Goal: Task Accomplishment & Management: Complete application form

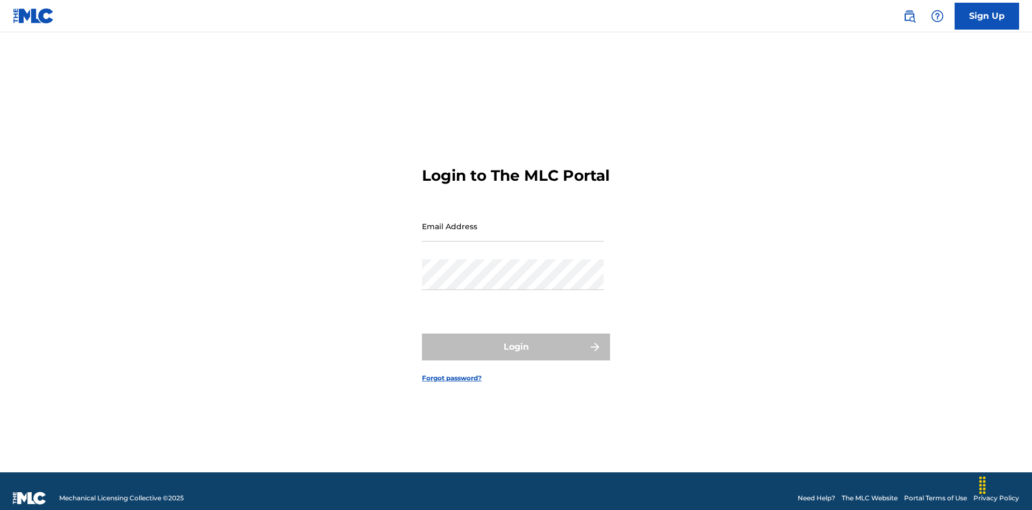
scroll to position [14, 0]
click at [513, 221] on input "Email Address" at bounding box center [513, 226] width 182 height 31
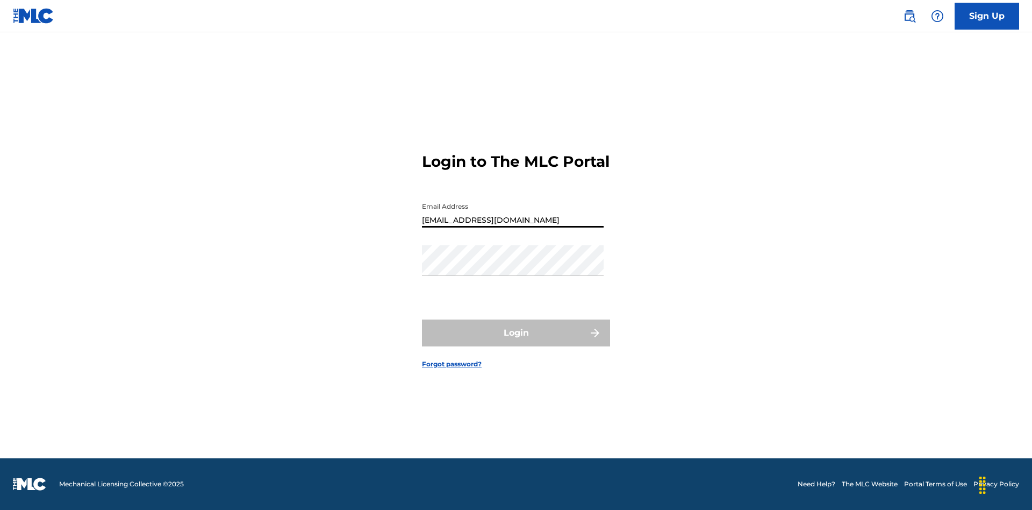
type input "[EMAIL_ADDRESS][DOMAIN_NAME]"
click at [516, 342] on button "Login" at bounding box center [516, 332] width 188 height 27
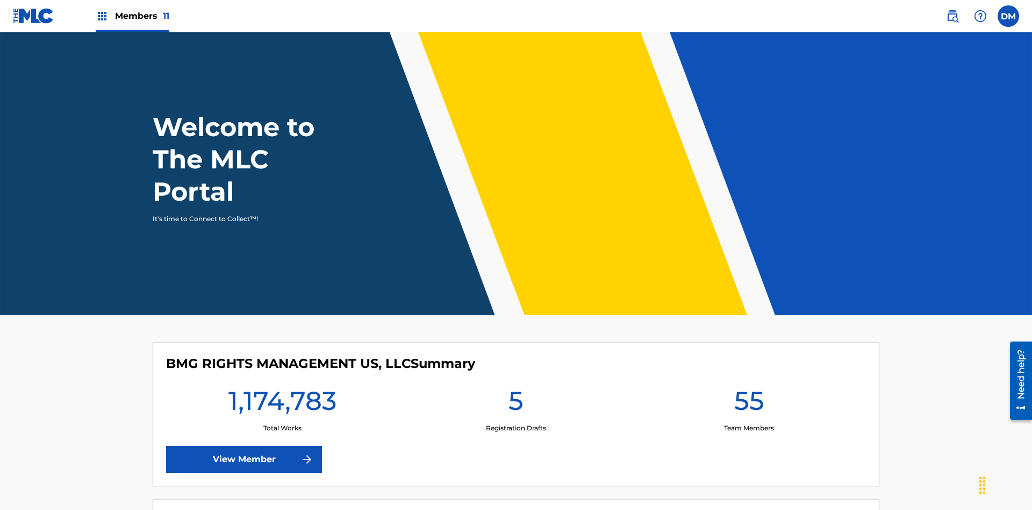
click at [132, 16] on span "Members 11" at bounding box center [142, 16] width 54 height 12
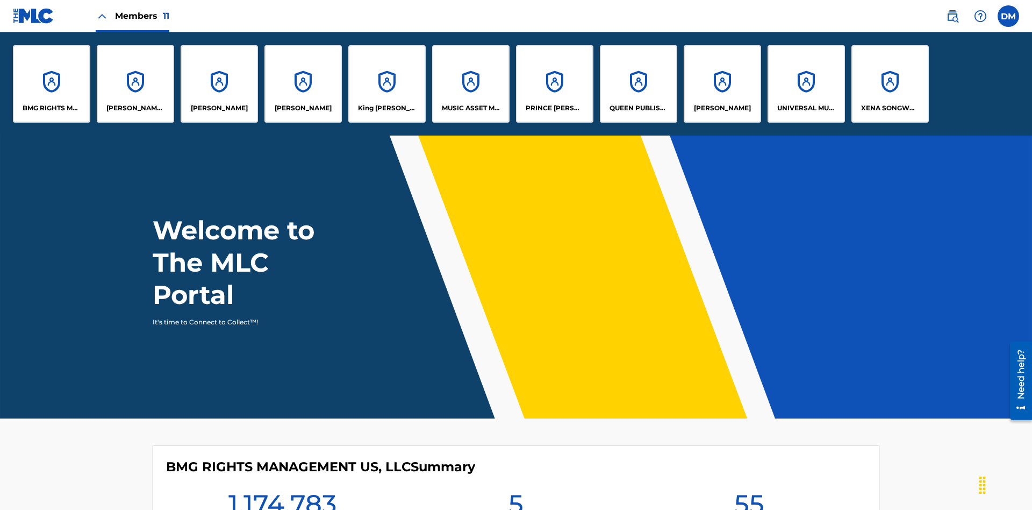
click at [806, 108] on p "UNIVERSAL MUSIC PUB GROUP" at bounding box center [807, 108] width 59 height 10
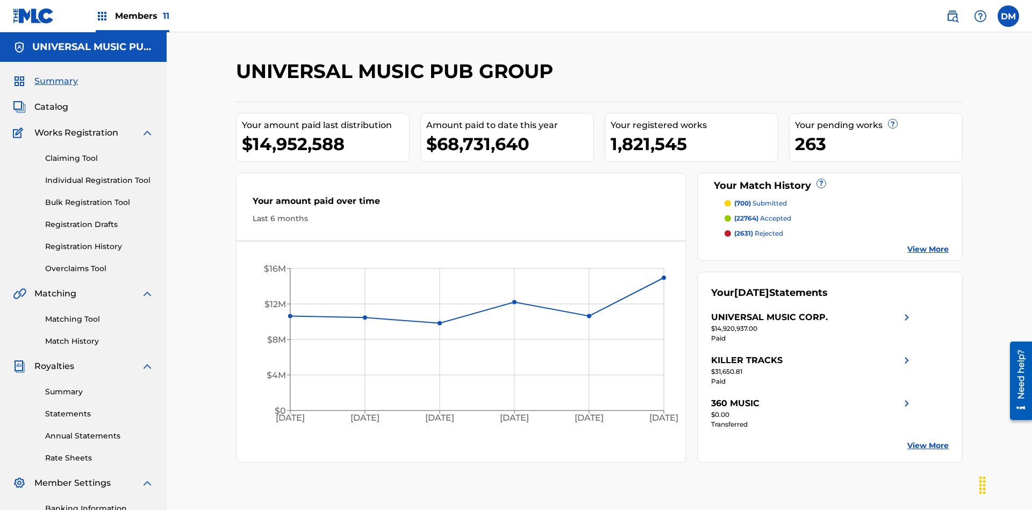
click at [99, 175] on link "Individual Registration Tool" at bounding box center [99, 180] width 109 height 11
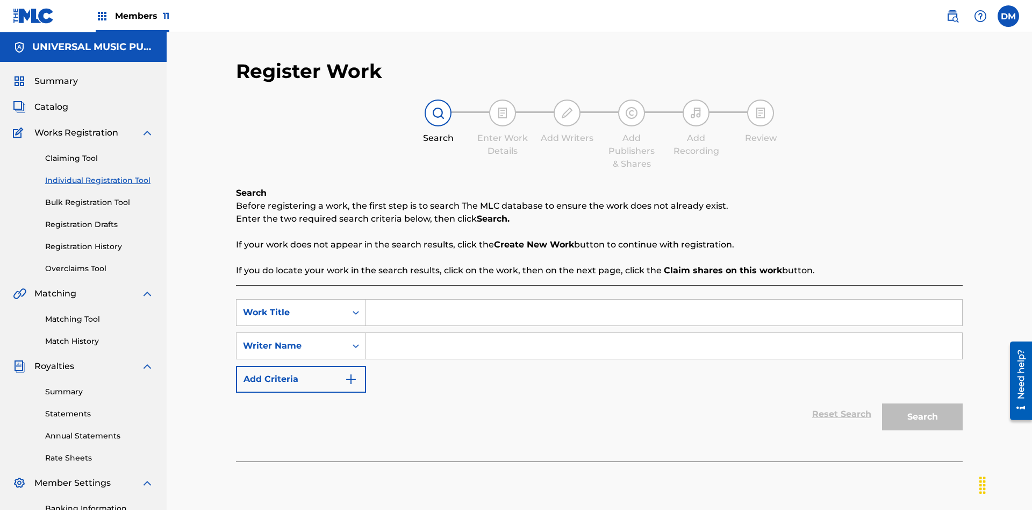
click at [664, 299] on input "Search Form" at bounding box center [664, 312] width 596 height 26
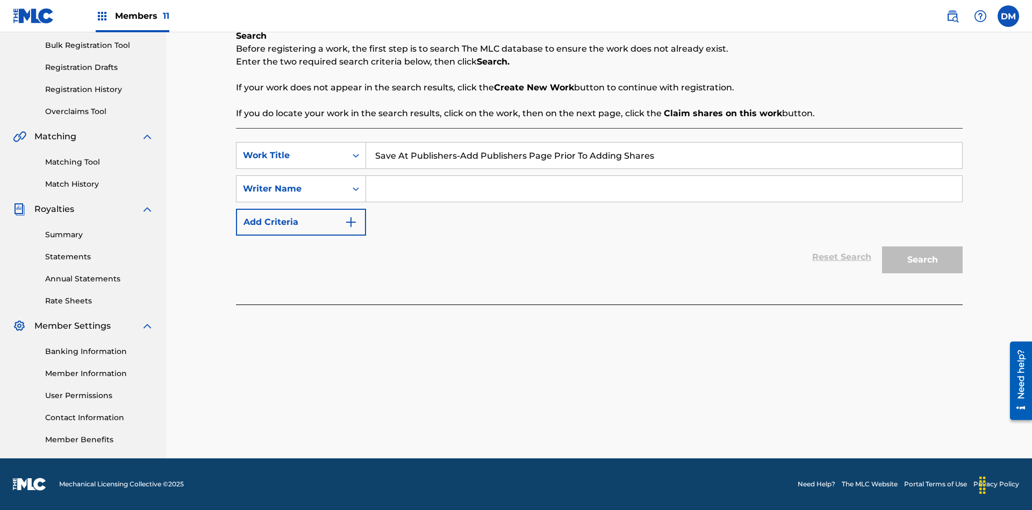
type input "Save At Publishers-Add Publishers Page Prior To Adding Shares"
click at [664, 189] on input "Search Form" at bounding box center [664, 189] width 596 height 26
type input "QWERTYUIOP"
click at [923, 260] on button "Search" at bounding box center [922, 259] width 81 height 27
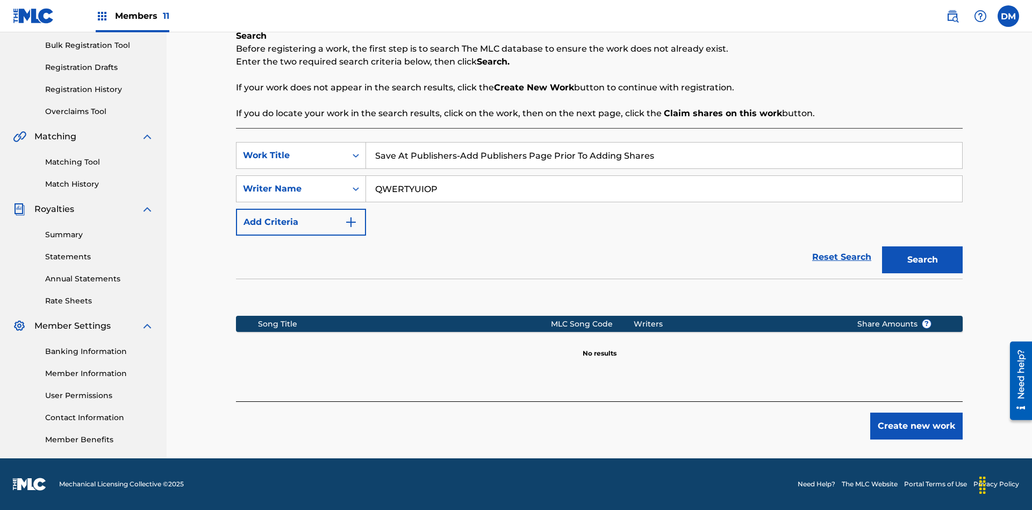
click at [917, 426] on button "Create new work" at bounding box center [917, 425] width 92 height 27
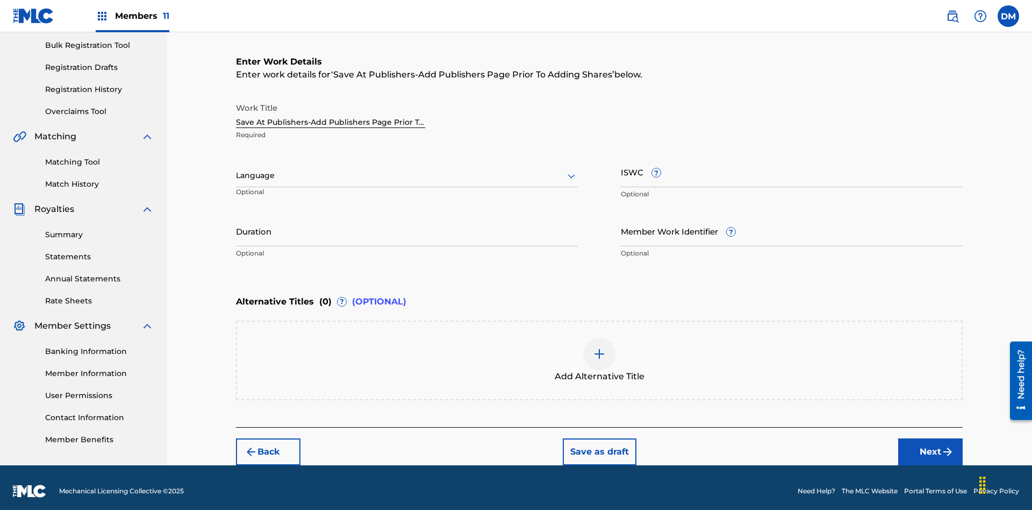
click at [407, 224] on input "Duration" at bounding box center [407, 231] width 342 height 31
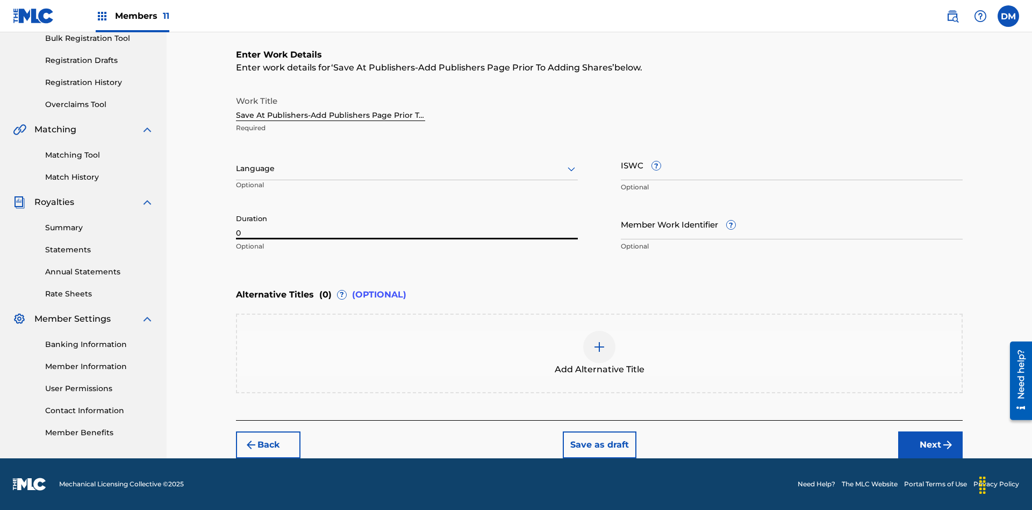
click at [407, 224] on input "0" at bounding box center [407, 224] width 342 height 31
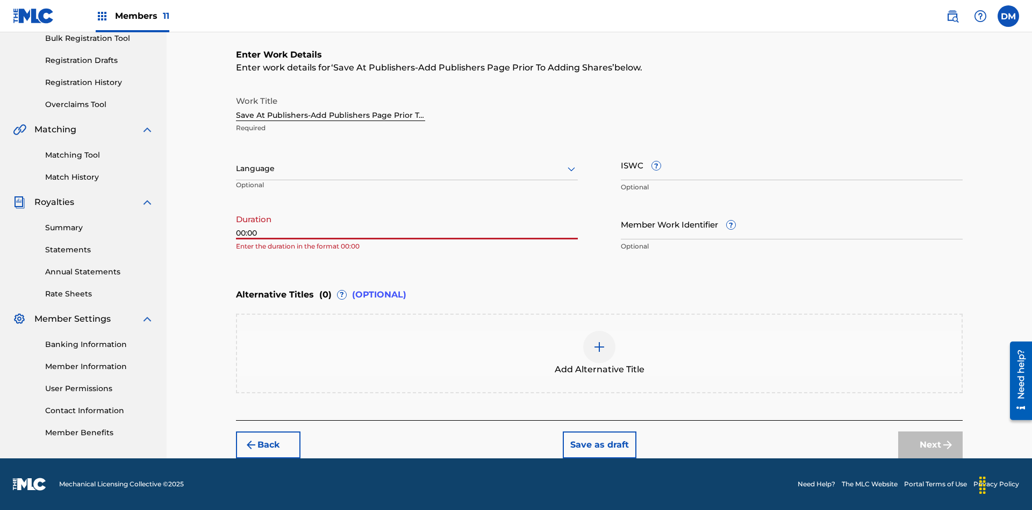
type input "00:00"
click at [572, 169] on icon at bounding box center [571, 168] width 13 height 13
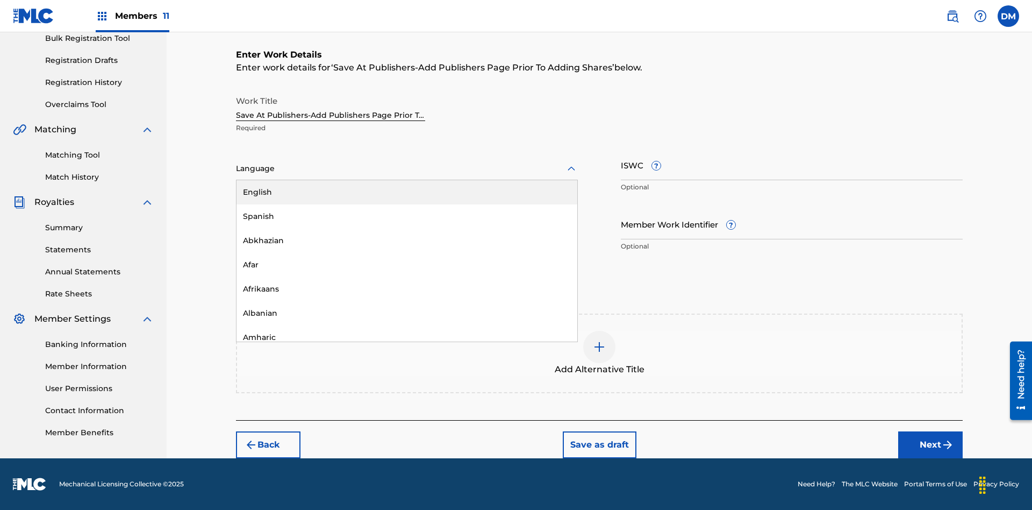
click at [407, 265] on div "Afar" at bounding box center [407, 265] width 341 height 24
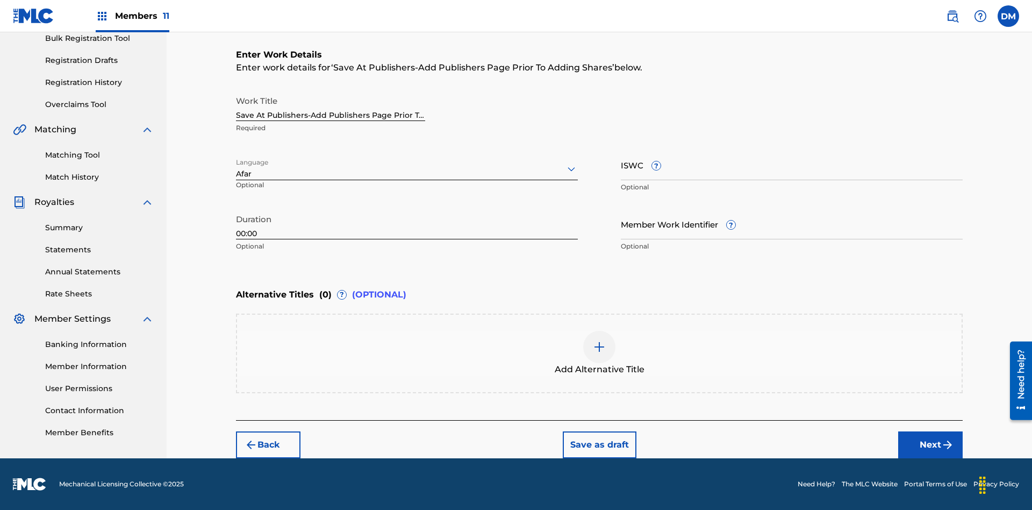
click at [792, 224] on input "Member Work Identifier ?" at bounding box center [792, 224] width 342 height 31
type input "[PHONE_NUMBER]"
click at [792, 165] on input "ISWC ?" at bounding box center [792, 164] width 342 height 31
type input "T-123.456.789-4"
click at [600, 353] on img at bounding box center [599, 346] width 13 height 13
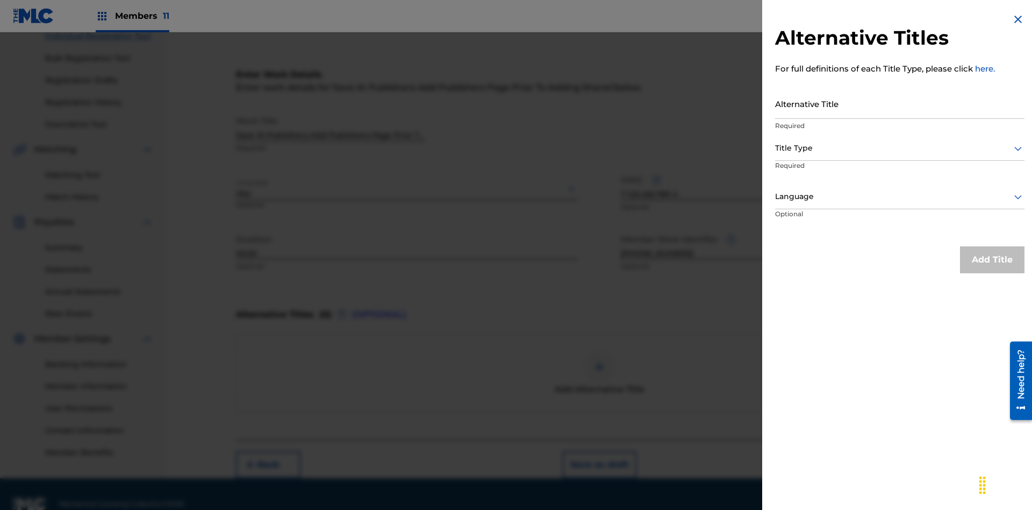
click at [900, 103] on input "Alternative Title" at bounding box center [899, 103] width 249 height 31
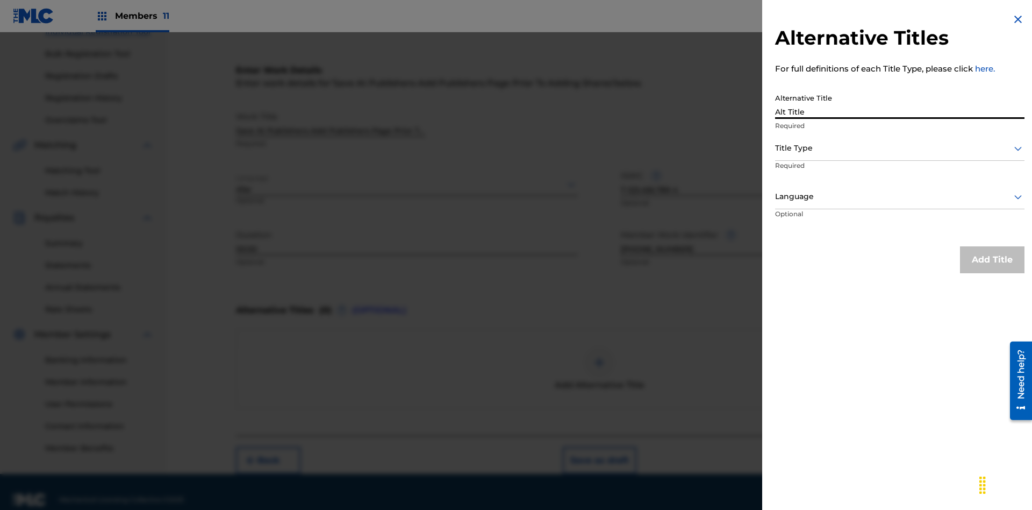
type input "Alt Title"
click at [900, 148] on div at bounding box center [899, 147] width 249 height 13
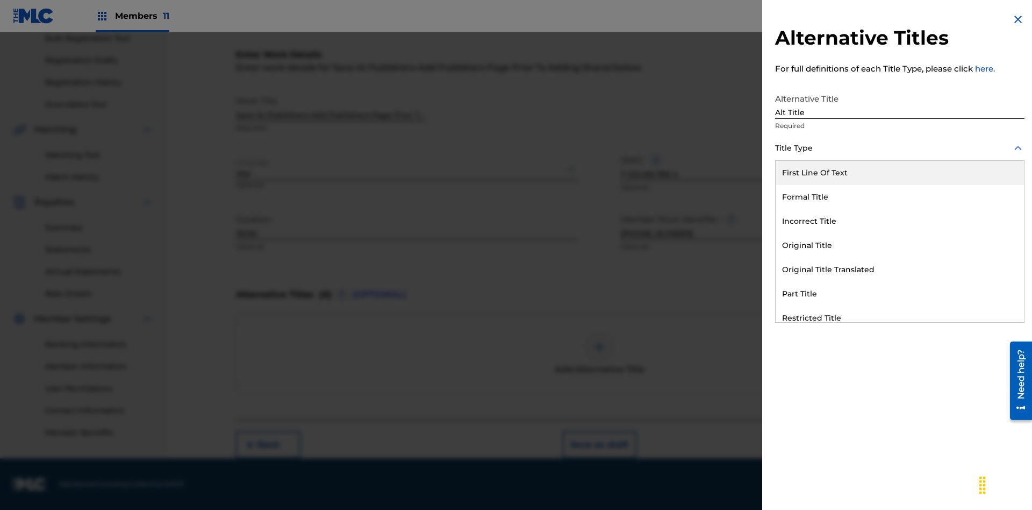
click at [900, 245] on div "Original Title" at bounding box center [900, 245] width 248 height 24
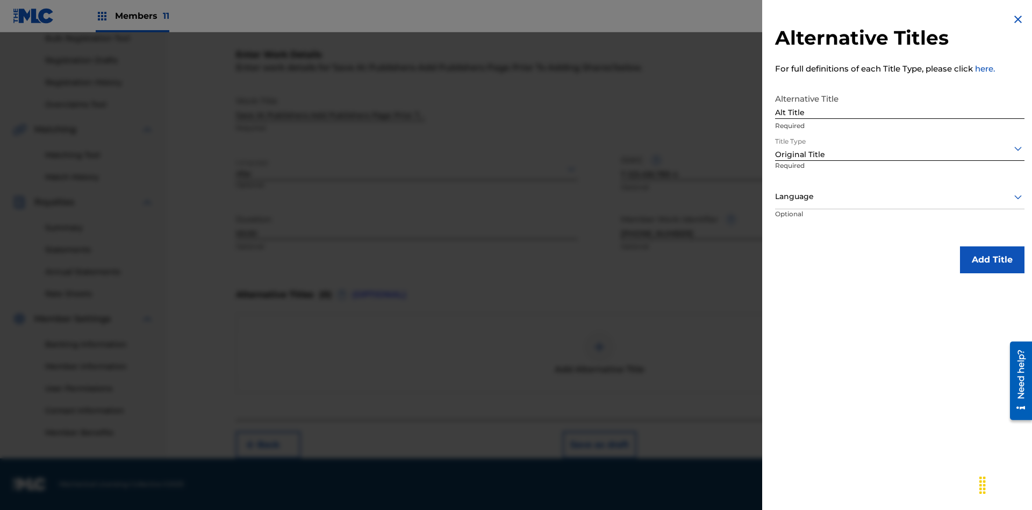
click at [900, 196] on div at bounding box center [899, 196] width 249 height 13
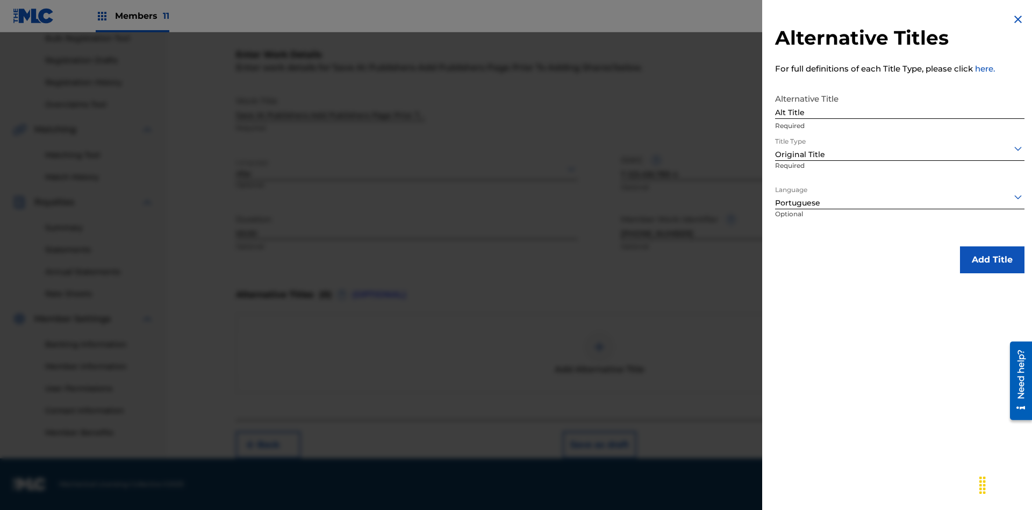
click at [993, 259] on button "Add Title" at bounding box center [992, 259] width 65 height 27
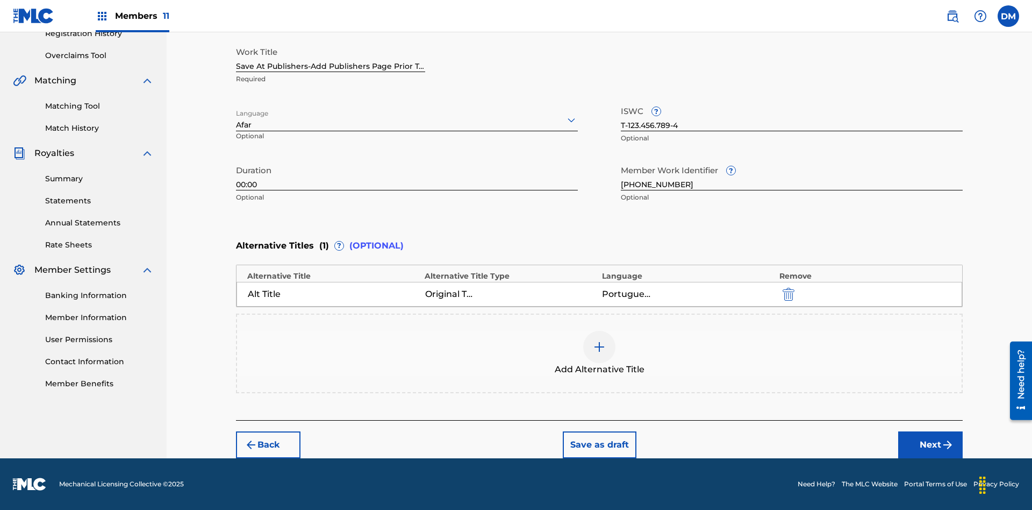
click at [931, 445] on button "Next" at bounding box center [930, 444] width 65 height 27
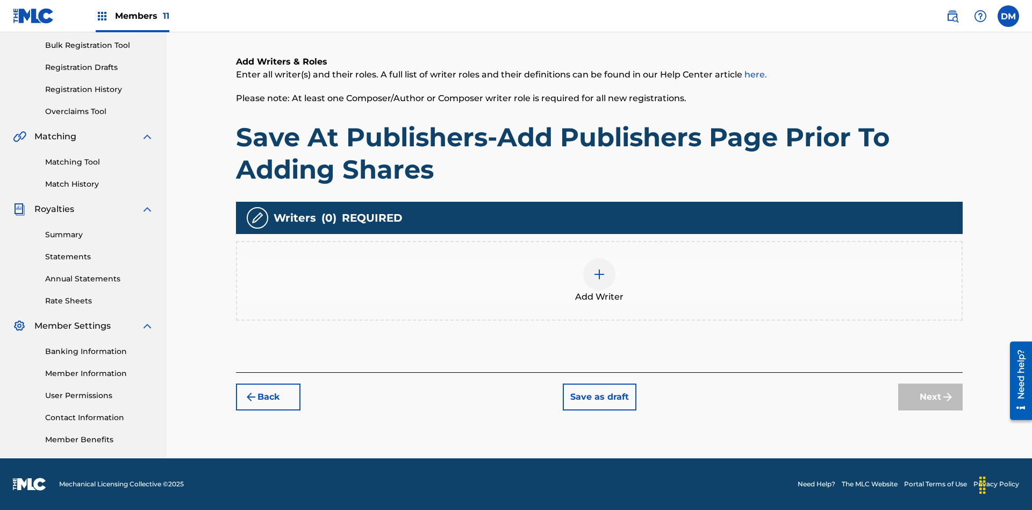
scroll to position [157, 0]
click at [600, 280] on img at bounding box center [599, 274] width 13 height 13
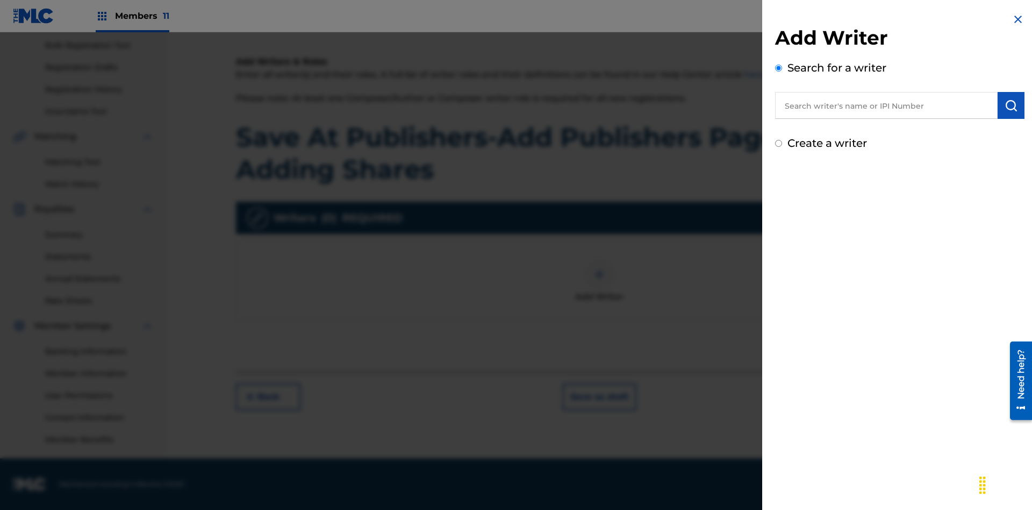
click at [887, 105] on input "text" at bounding box center [886, 105] width 223 height 27
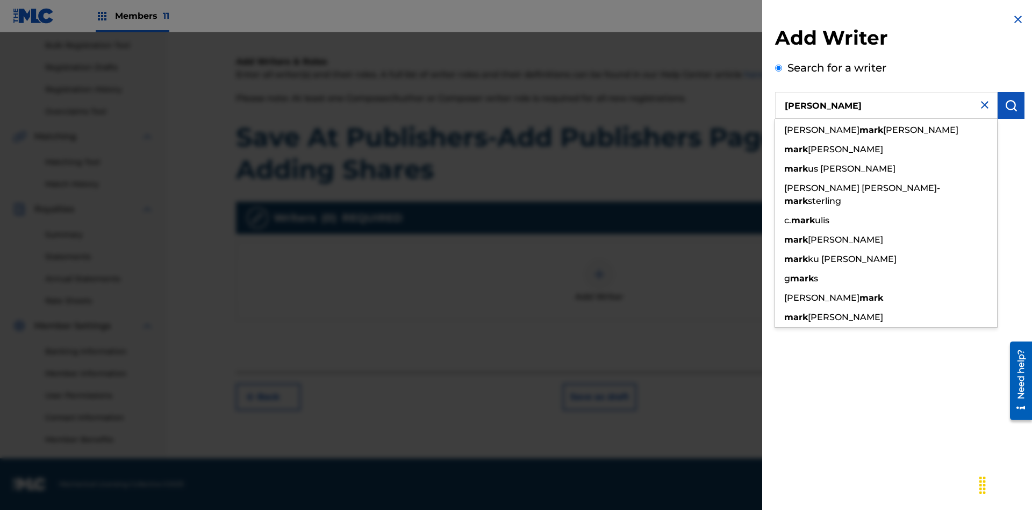
type input "[PERSON_NAME]"
click at [1011, 105] on img "submit" at bounding box center [1011, 105] width 13 height 13
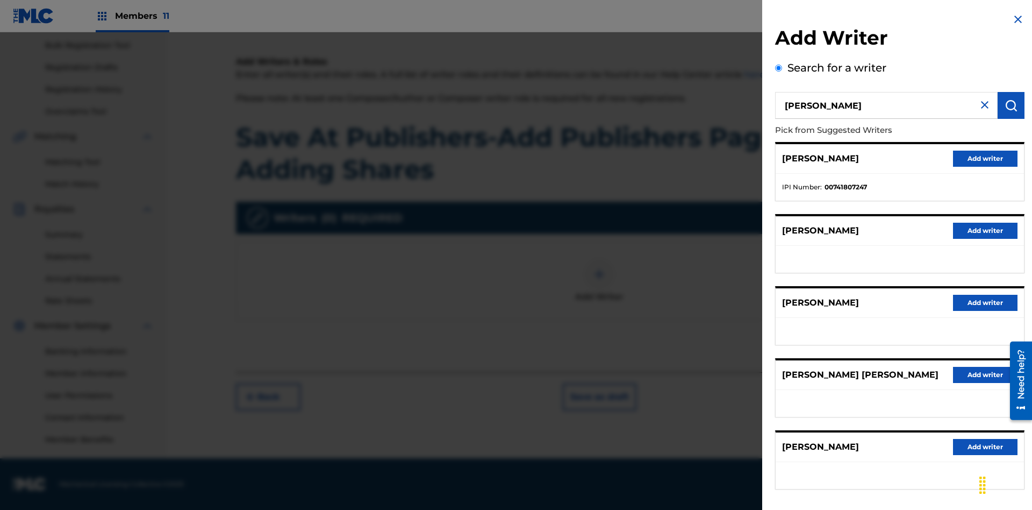
click at [986, 158] on button "Add writer" at bounding box center [985, 159] width 65 height 16
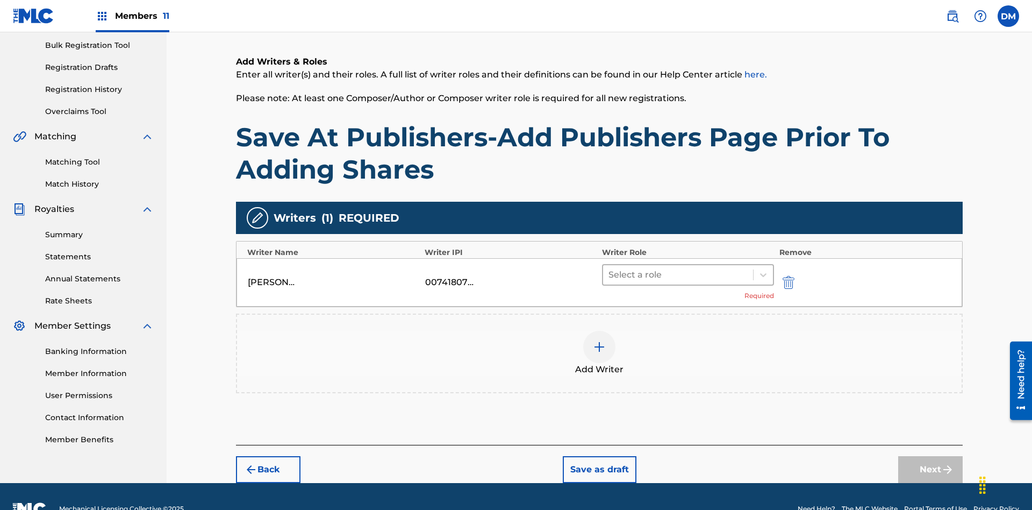
click at [610, 268] on input "text" at bounding box center [610, 274] width 2 height 13
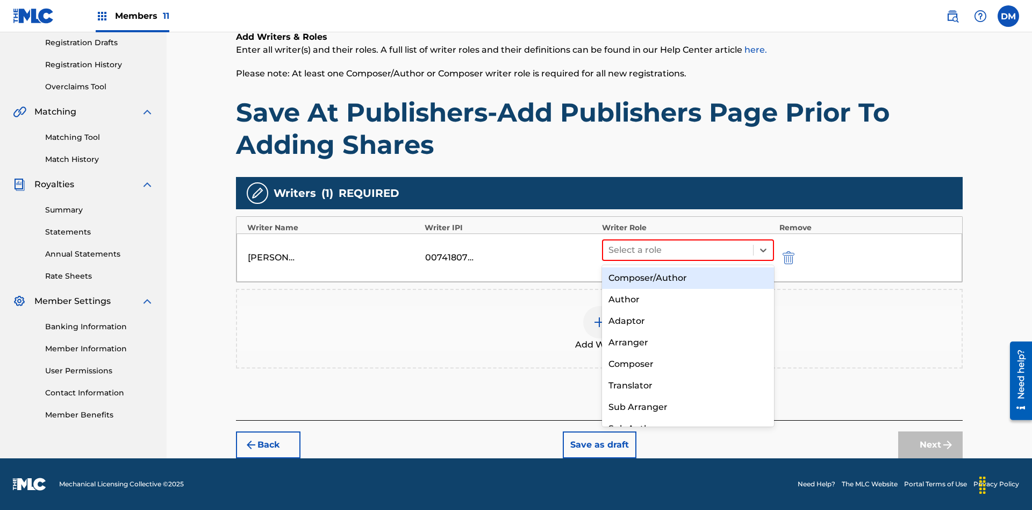
click at [688, 363] on div "Composer" at bounding box center [688, 364] width 172 height 22
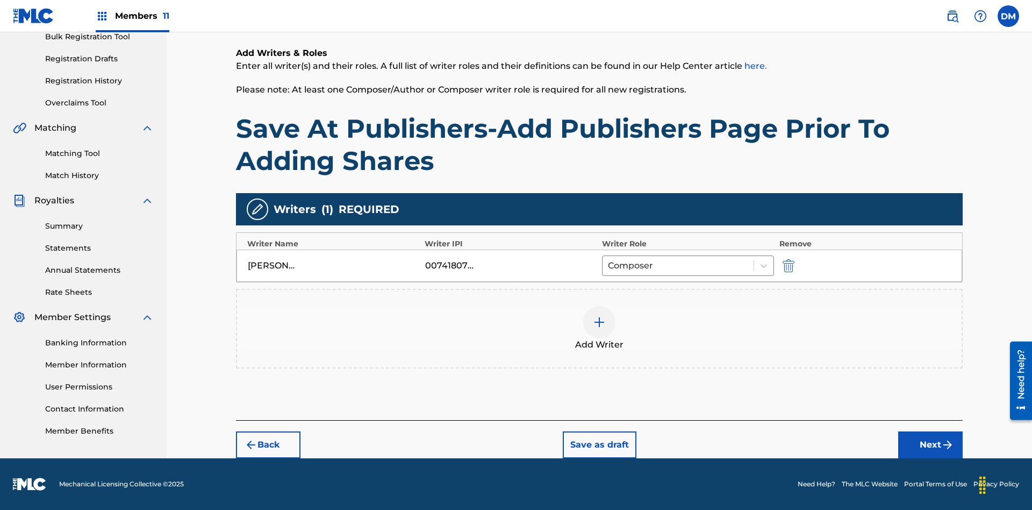
scroll to position [166, 0]
click at [931, 445] on button "Next" at bounding box center [930, 444] width 65 height 27
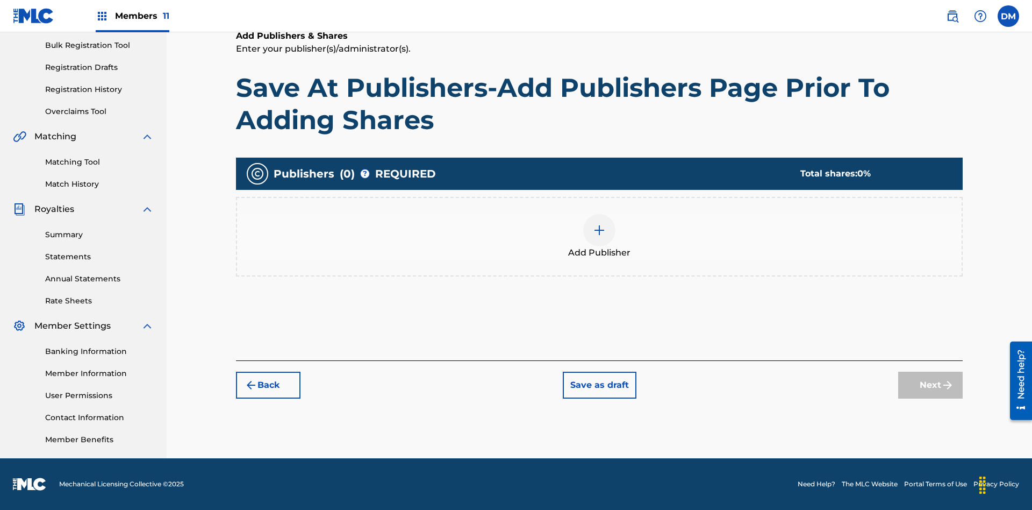
click at [600, 230] on img at bounding box center [599, 230] width 13 height 13
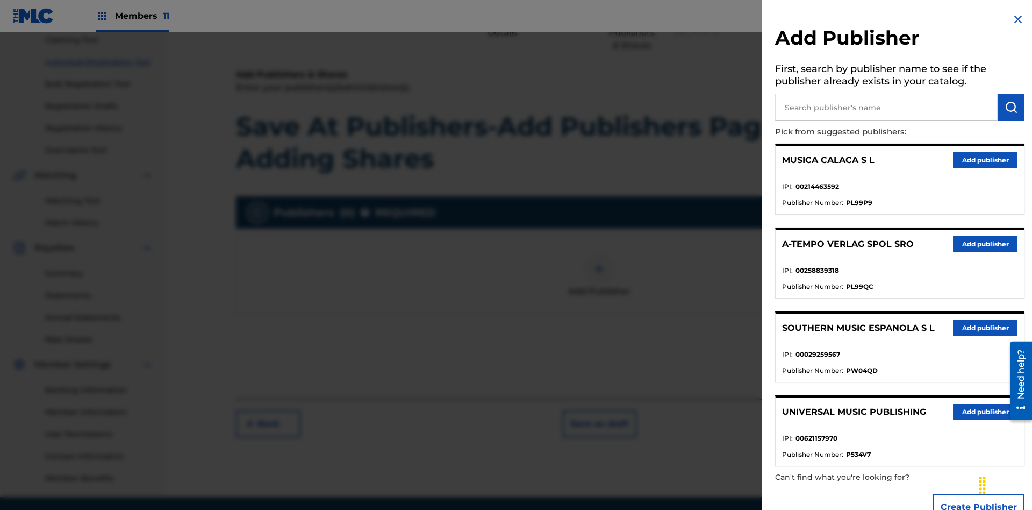
click at [887, 107] on input "text" at bounding box center [886, 107] width 223 height 27
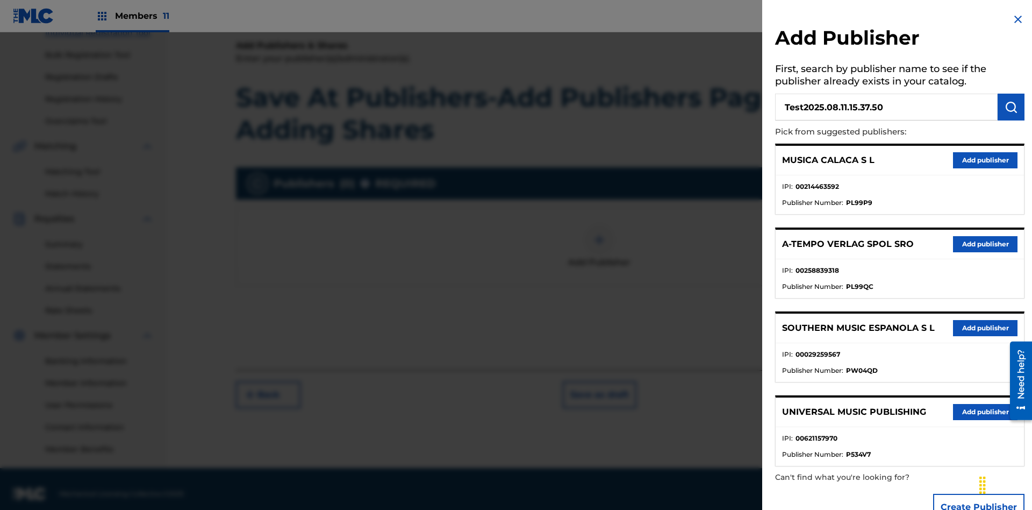
type input "Test2025.08.11.15.37.50"
click at [1011, 107] on img "submit" at bounding box center [1011, 107] width 13 height 13
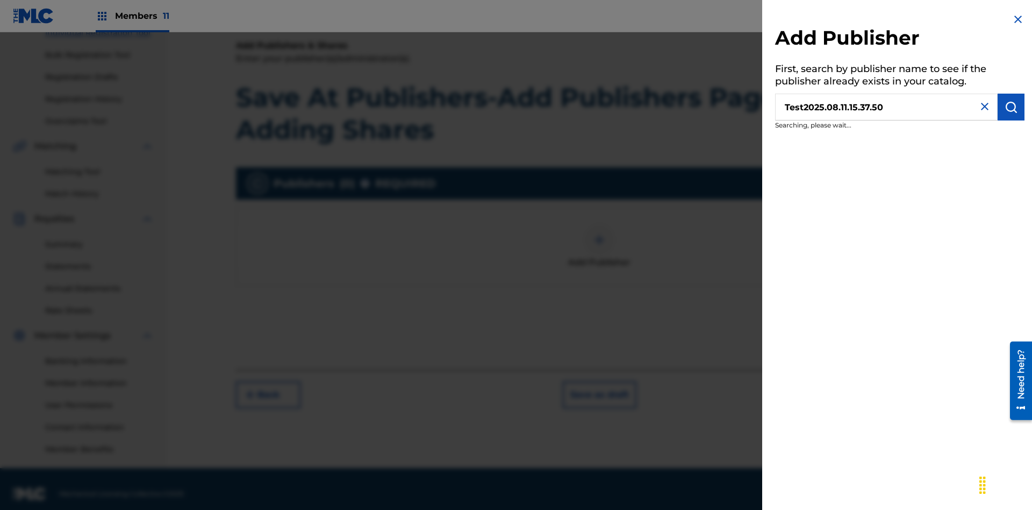
scroll to position [157, 0]
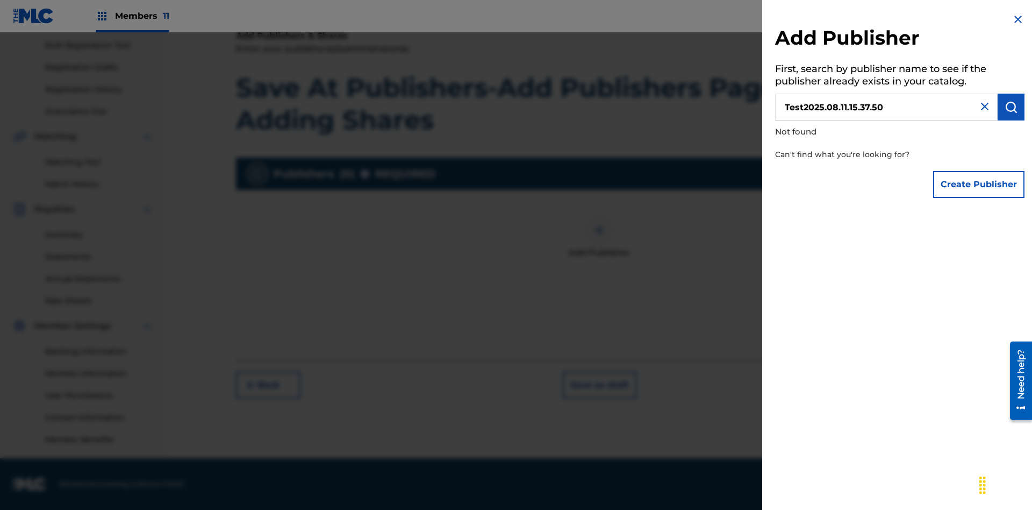
click at [980, 184] on button "Create Publisher" at bounding box center [978, 184] width 91 height 27
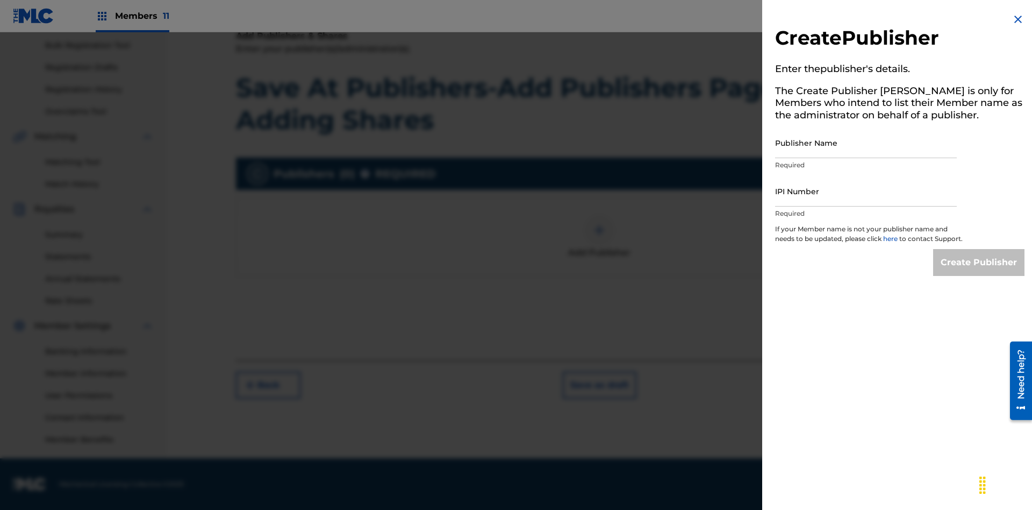
click at [866, 142] on input "Publisher Name" at bounding box center [866, 142] width 182 height 31
type input "Test2025.08.11.15.37.54"
click at [866, 191] on input "IPI Number" at bounding box center [866, 191] width 182 height 31
click at [980, 272] on input "Create Publisher" at bounding box center [978, 262] width 91 height 27
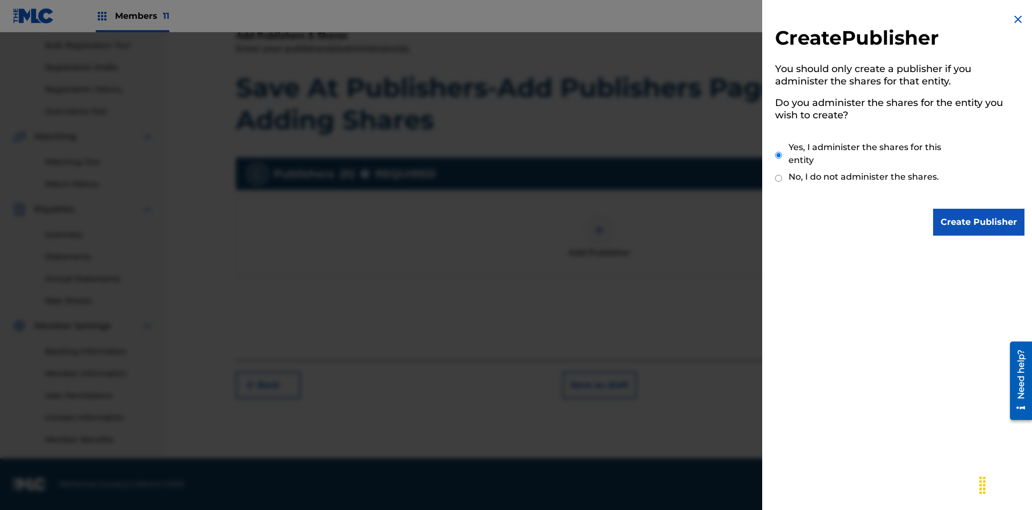
click at [779, 155] on input "Yes, I administer the shares for this entity" at bounding box center [778, 155] width 7 height 23
click at [980, 222] on input "Create Publisher" at bounding box center [978, 222] width 91 height 27
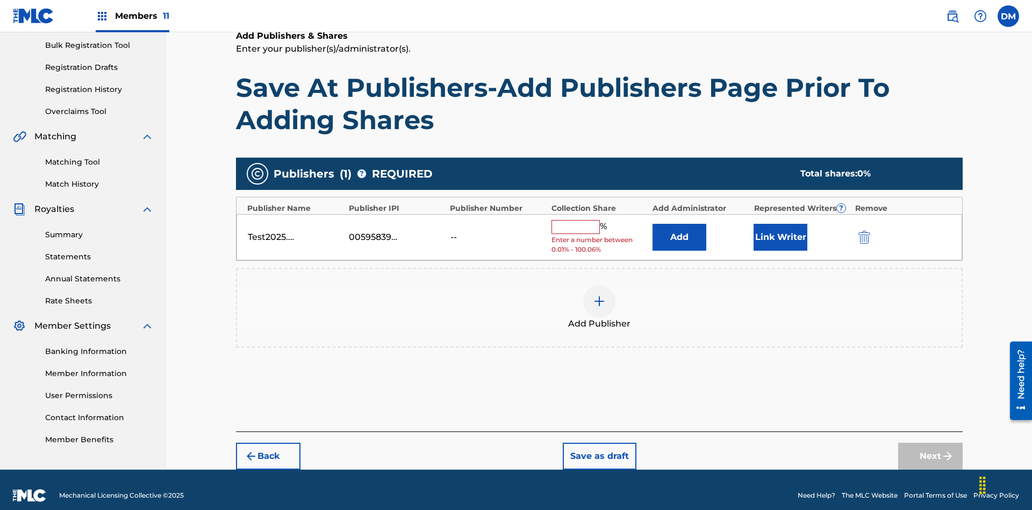
click at [781, 225] on button "Link Writer" at bounding box center [781, 237] width 54 height 27
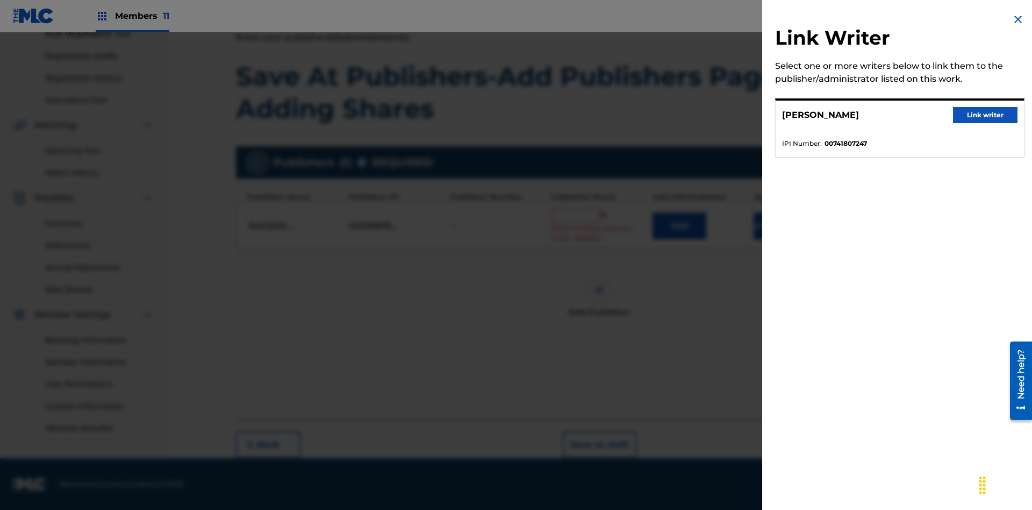
click at [986, 115] on button "Link writer" at bounding box center [985, 115] width 65 height 16
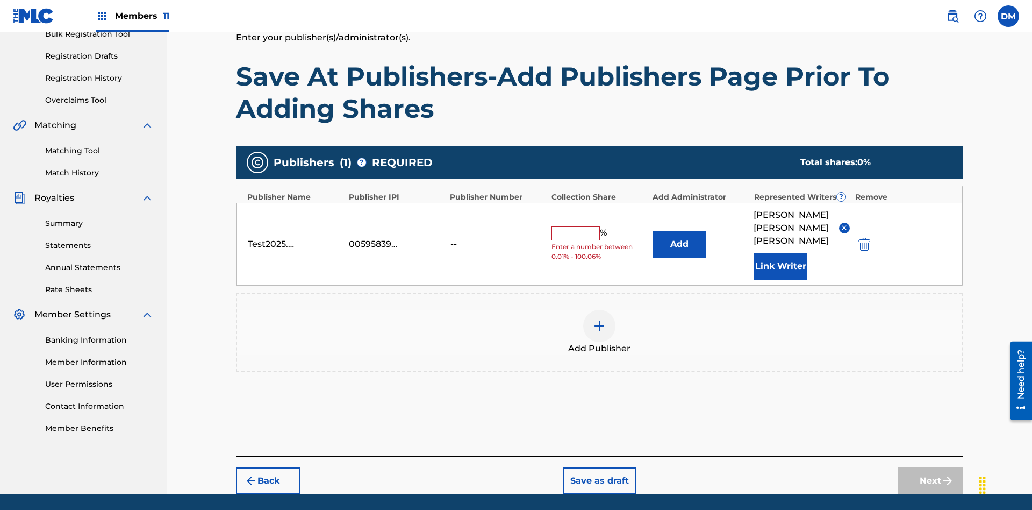
click at [781, 253] on button "Link Writer" at bounding box center [781, 266] width 54 height 27
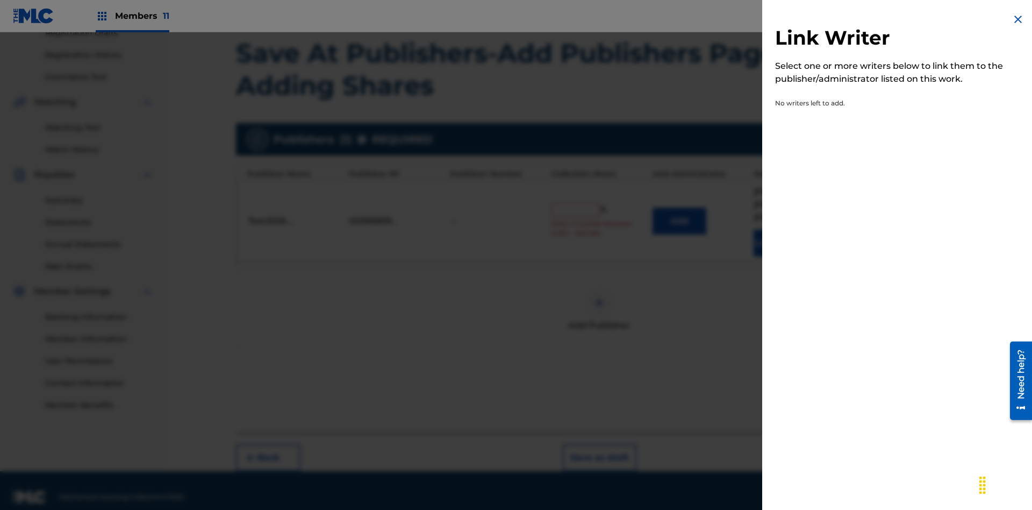
click at [1018, 19] on img at bounding box center [1018, 19] width 13 height 13
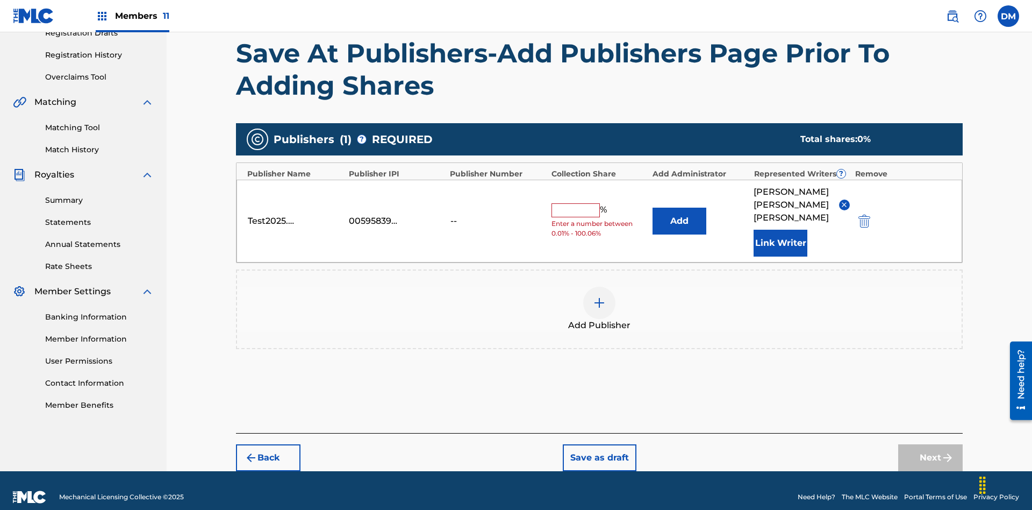
click at [680, 214] on button "Add" at bounding box center [680, 221] width 54 height 27
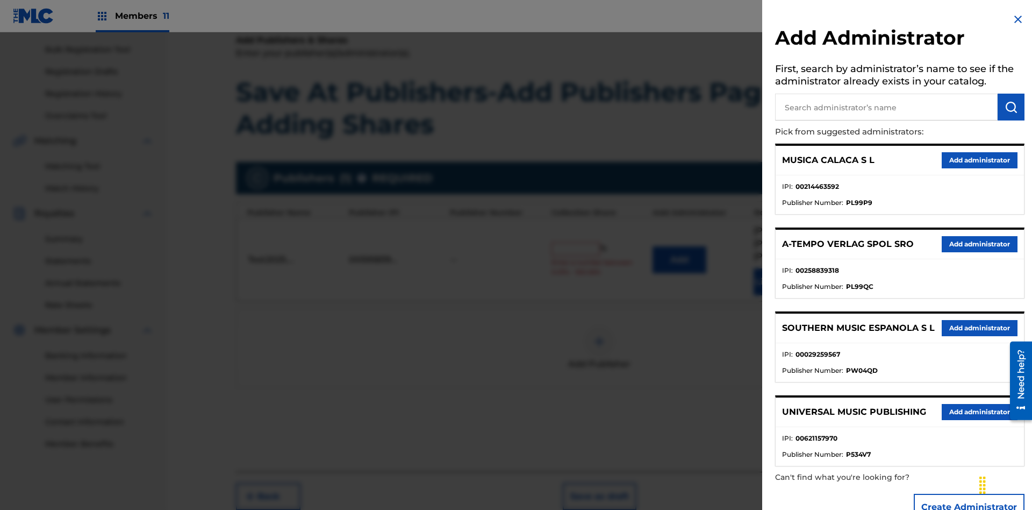
click at [887, 107] on input "text" at bounding box center [886, 107] width 223 height 27
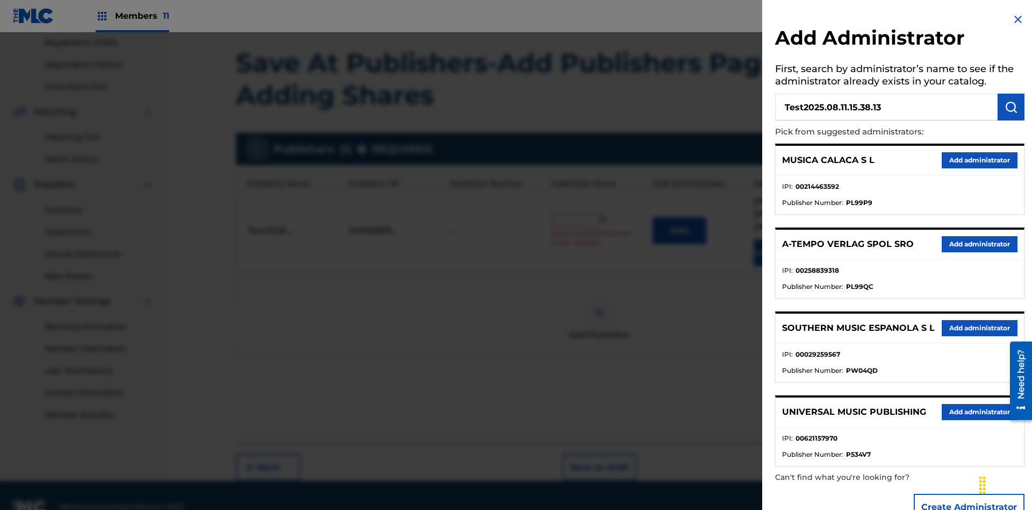
type input "Test2025.08.11.15.38.13"
click at [1011, 107] on img "submit" at bounding box center [1011, 107] width 13 height 13
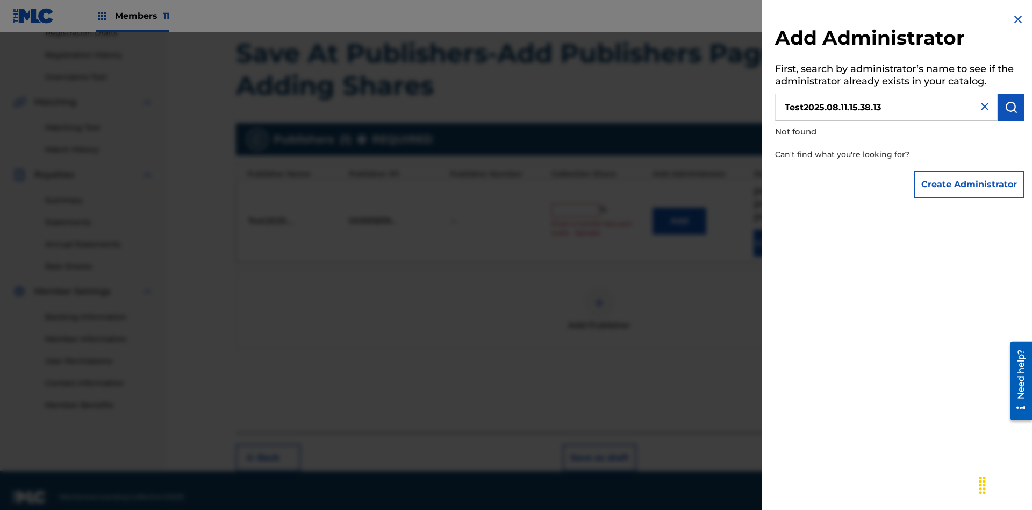
scroll to position [191, 0]
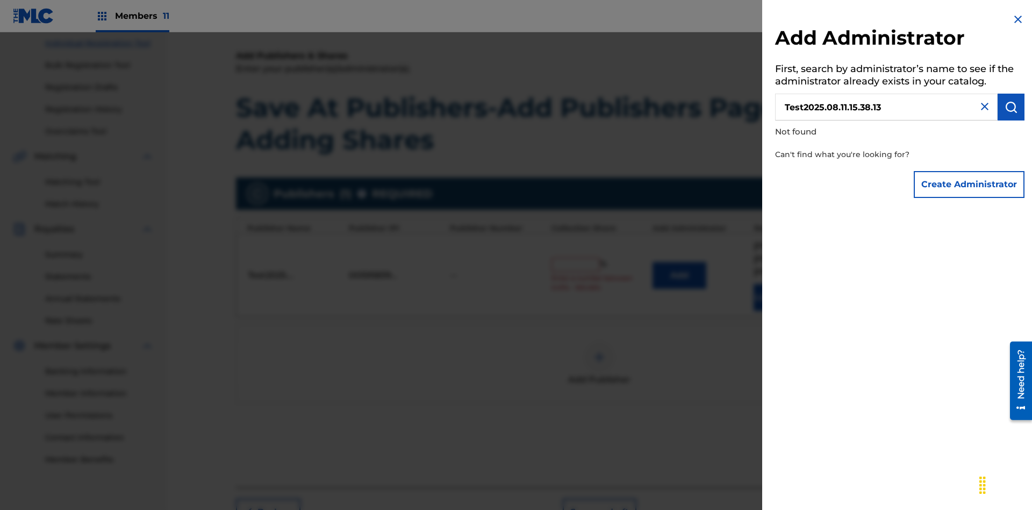
click at [970, 184] on button "Create Administrator" at bounding box center [969, 184] width 111 height 27
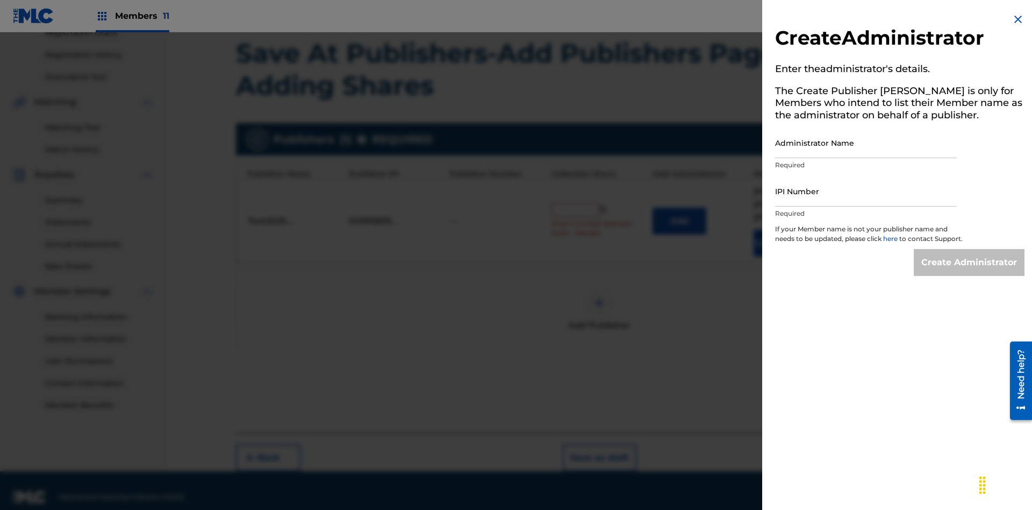
click at [866, 142] on input "Administrator Name" at bounding box center [866, 142] width 182 height 31
type input "Test2025.08.11.15.38.18"
click at [866, 191] on input "IPI Number" at bounding box center [866, 191] width 182 height 31
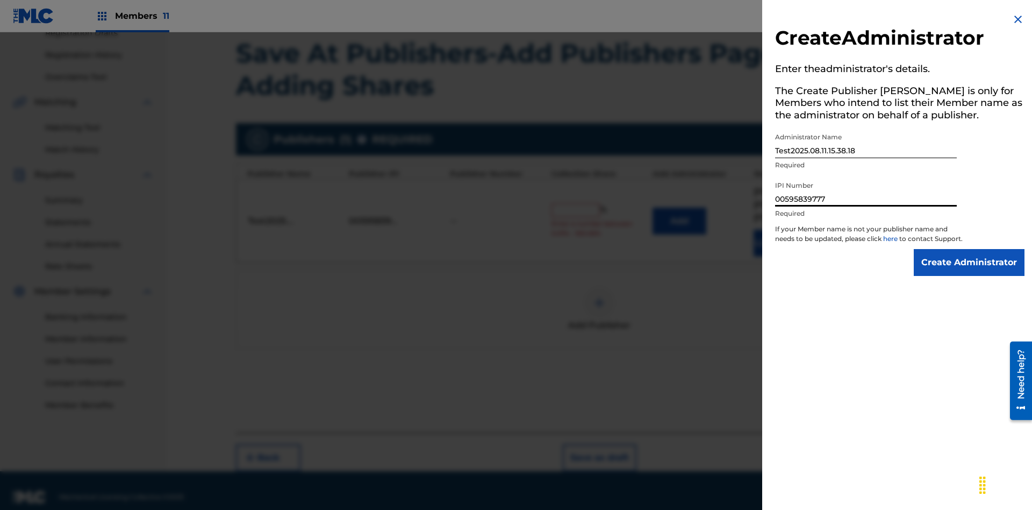
type input "00595839777"
click at [970, 272] on input "Create Administrator" at bounding box center [969, 262] width 111 height 27
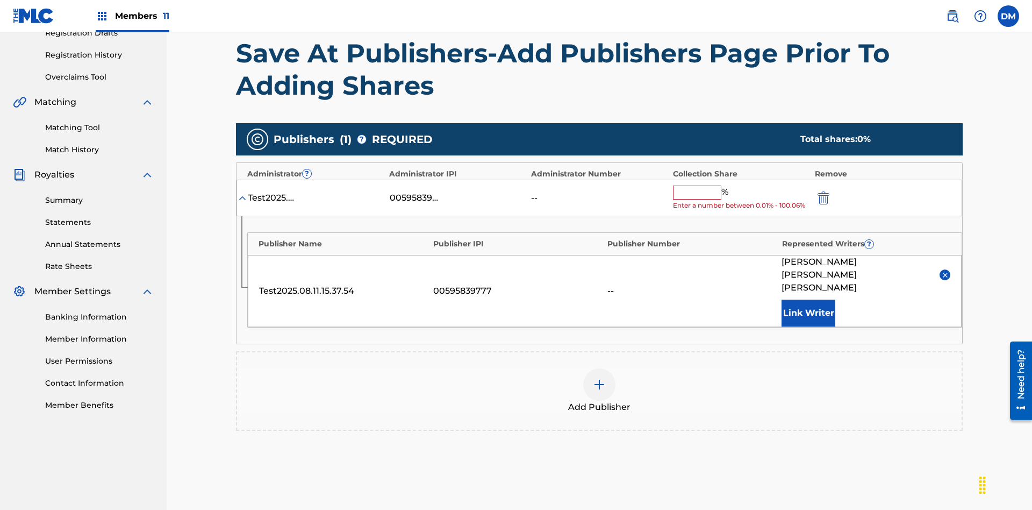
scroll to position [260, 0]
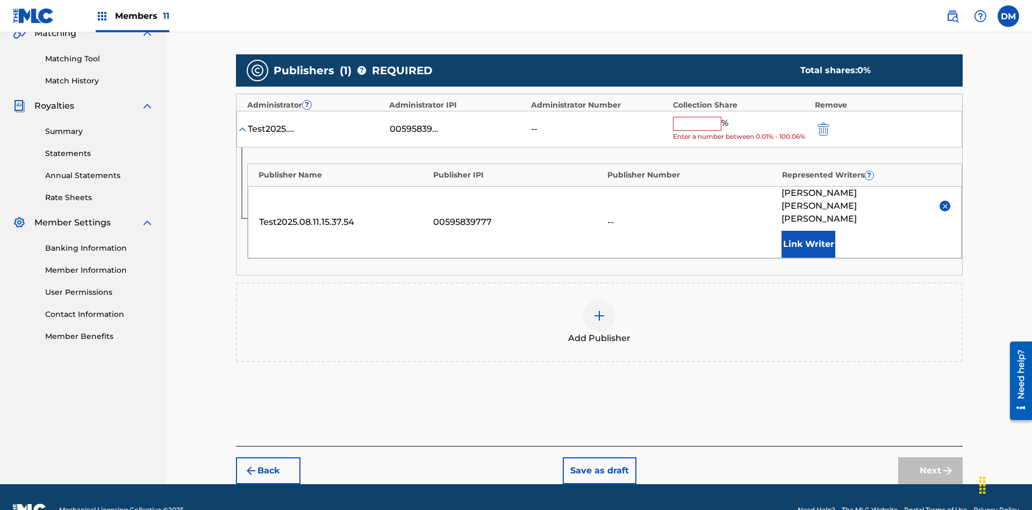
click at [599, 457] on button "Save as draft" at bounding box center [600, 470] width 74 height 27
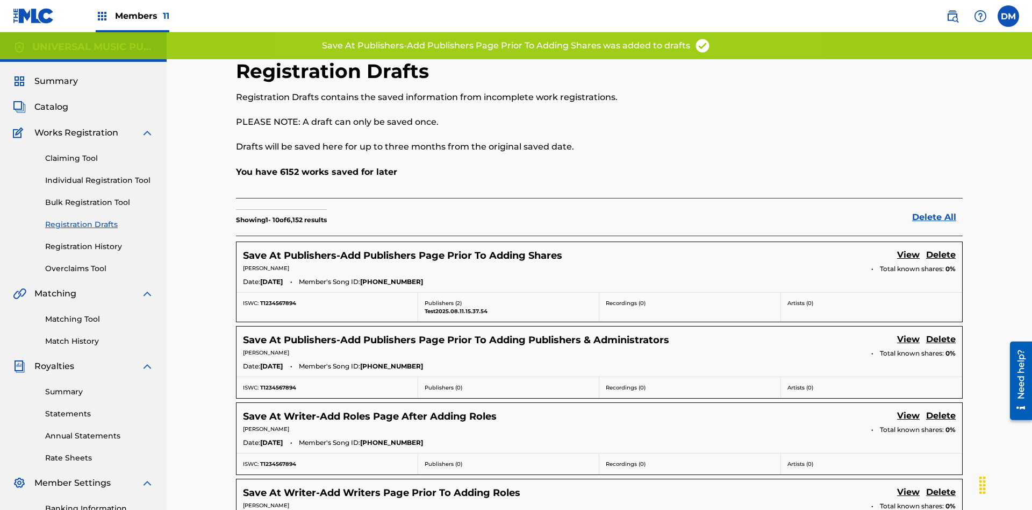
click at [909, 248] on link "View" at bounding box center [908, 255] width 23 height 15
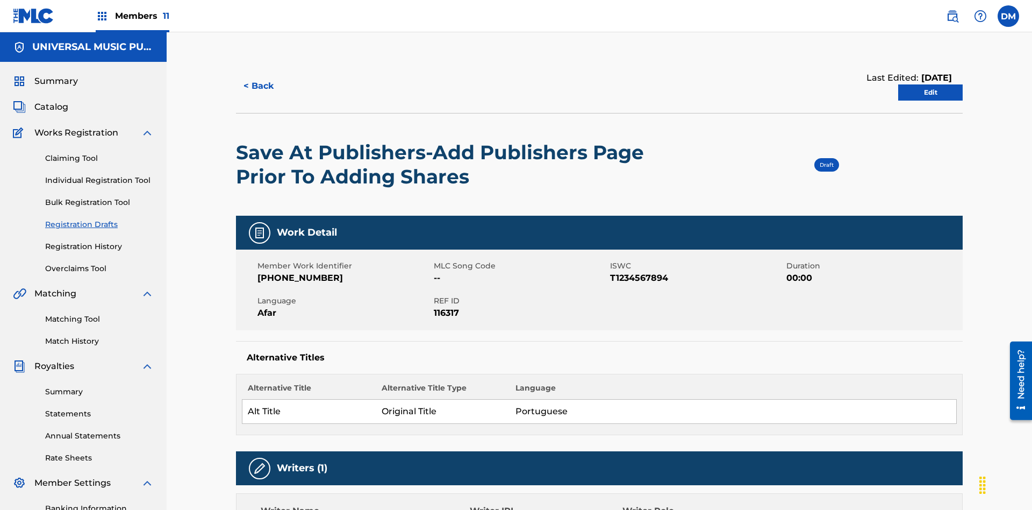
click at [931, 84] on link "Edit" at bounding box center [930, 92] width 65 height 16
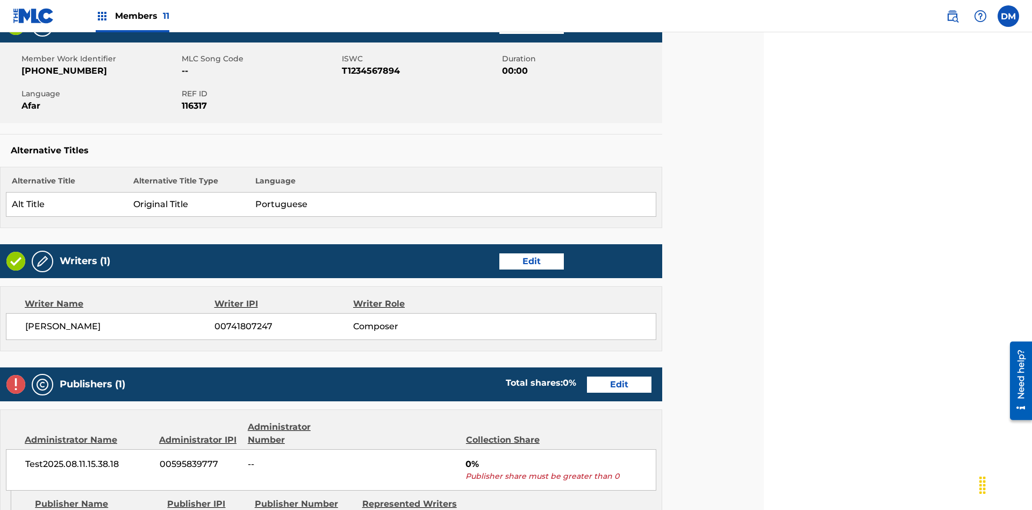
scroll to position [296, 268]
